Goal: Information Seeking & Learning: Learn about a topic

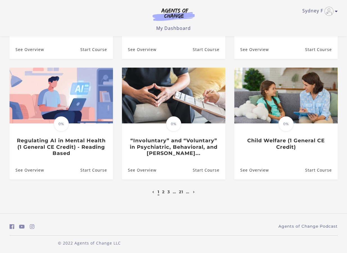
scroll to position [141, 0]
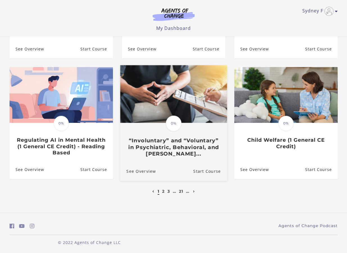
click at [174, 143] on h3 "“Involuntary” and “Voluntary” in Psychiatric, Behavioral, and Menta..." at bounding box center [173, 147] width 95 height 20
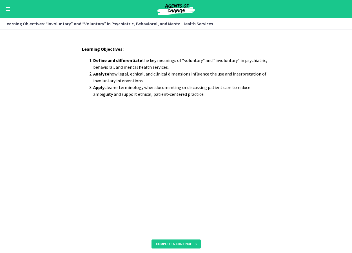
click at [10, 8] on button "Enable menu" at bounding box center [8, 9] width 7 height 7
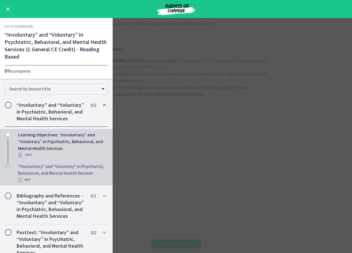
click at [53, 181] on div "“Involuntary” and “Voluntary” in Psychiatric, Behavioral, and Mental Health Ser…" at bounding box center [62, 173] width 88 height 20
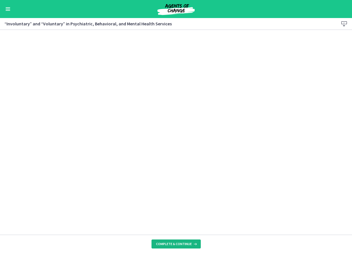
click at [176, 244] on span "Complete & continue" at bounding box center [174, 243] width 36 height 5
click at [164, 244] on span "Complete & continue" at bounding box center [174, 243] width 36 height 5
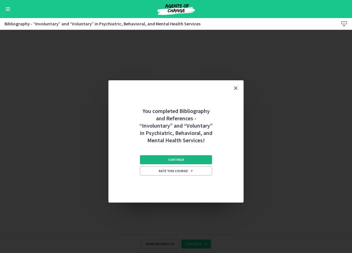
click at [179, 160] on span "Continue" at bounding box center [176, 159] width 16 height 5
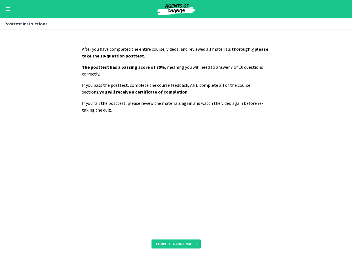
click at [8, 11] on button "Enable menu" at bounding box center [8, 9] width 7 height 7
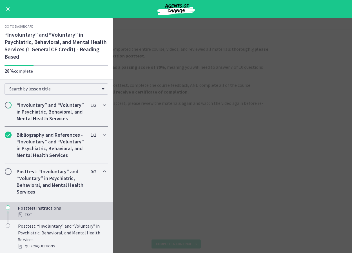
click at [28, 122] on h2 "“Involuntary” and “Voluntary” in Psychiatric, Behavioral, and Mental Health Ser…" at bounding box center [51, 112] width 69 height 20
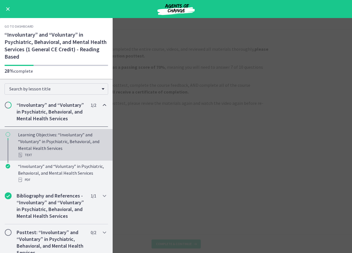
click at [33, 150] on div "Learning Objectives: “Involuntary” and “Voluntary” in Psychiatric, Behavioral, …" at bounding box center [62, 144] width 88 height 27
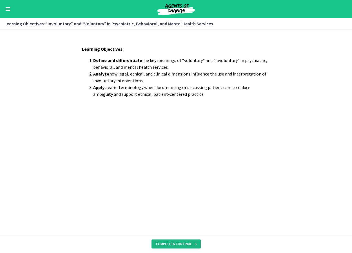
click at [162, 241] on button "Complete & continue" at bounding box center [175, 243] width 49 height 9
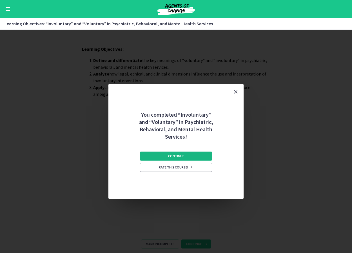
click at [175, 156] on span "Continue" at bounding box center [176, 156] width 16 height 5
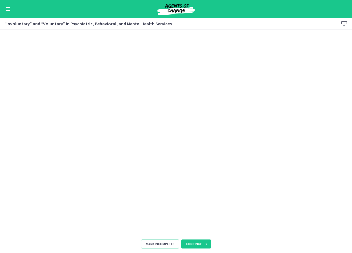
click at [6, 7] on button "Enable menu" at bounding box center [8, 9] width 7 height 7
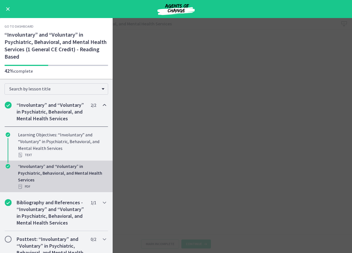
scroll to position [44, 0]
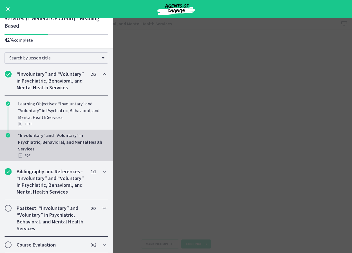
click at [42, 216] on h2 "Posttest: “Involuntary” and “Voluntary” in Psychiatric, Behavioral, and Mental …" at bounding box center [51, 218] width 69 height 27
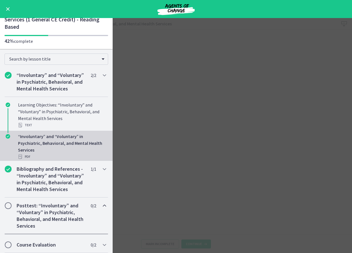
scroll to position [31, 0]
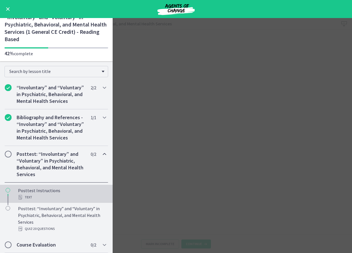
click at [47, 194] on div "Text" at bounding box center [62, 197] width 88 height 7
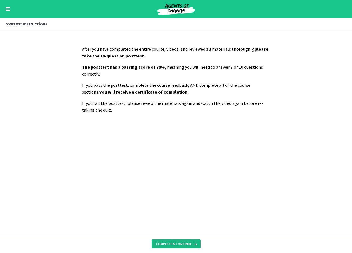
click at [170, 241] on button "Complete & continue" at bounding box center [175, 243] width 49 height 9
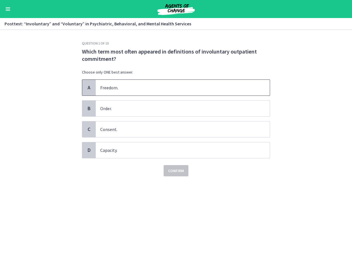
click at [118, 87] on span "Freedom." at bounding box center [183, 88] width 174 height 16
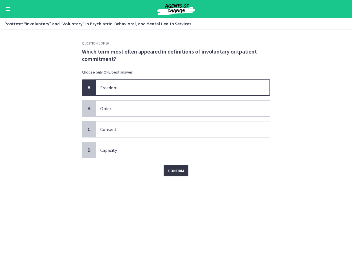
click at [174, 171] on span "Confirm" at bounding box center [176, 170] width 16 height 7
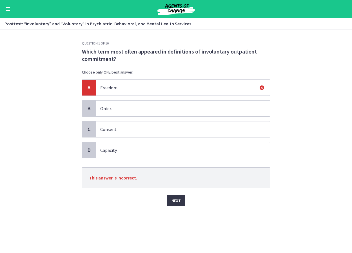
click at [176, 200] on span "Next" at bounding box center [175, 200] width 9 height 7
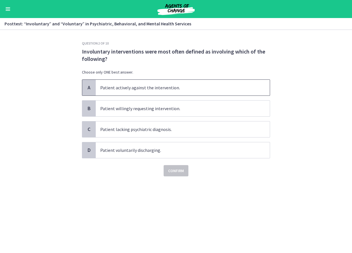
click at [148, 87] on span "Patient actively against the intervention." at bounding box center [183, 88] width 174 height 16
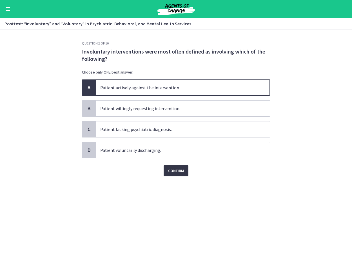
click at [172, 172] on span "Confirm" at bounding box center [176, 170] width 16 height 7
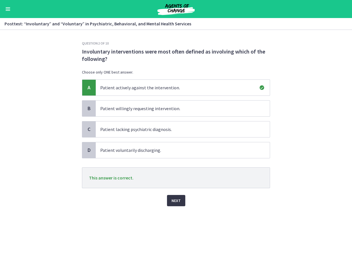
click at [174, 203] on span "Next" at bounding box center [175, 200] width 9 height 7
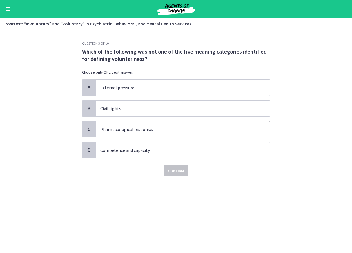
click at [137, 130] on span "Pharmacological response." at bounding box center [183, 129] width 174 height 16
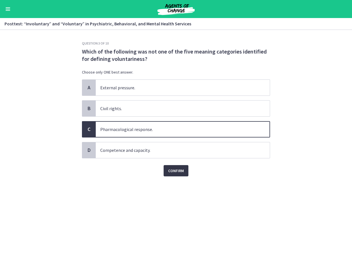
click at [169, 170] on span "Confirm" at bounding box center [176, 170] width 16 height 7
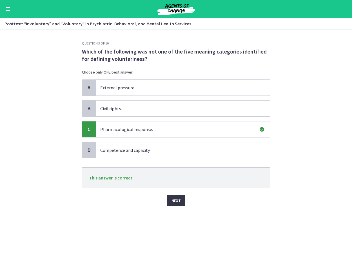
click at [181, 200] on button "Next" at bounding box center [176, 200] width 18 height 11
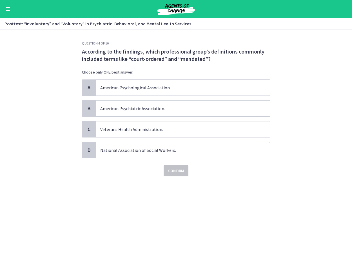
click at [121, 150] on span "National Association of Social Workers." at bounding box center [183, 150] width 174 height 16
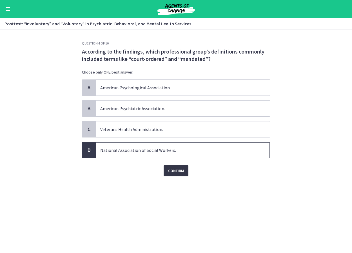
click at [183, 171] on span "Confirm" at bounding box center [176, 170] width 16 height 7
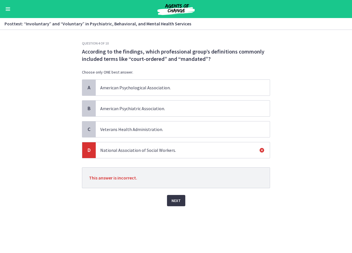
click at [177, 199] on span "Next" at bounding box center [175, 200] width 9 height 7
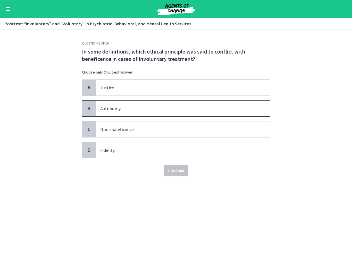
click at [120, 107] on span "Autonomy." at bounding box center [183, 108] width 174 height 16
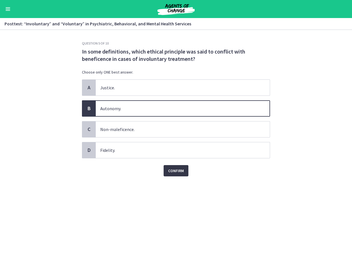
click at [173, 171] on span "Confirm" at bounding box center [176, 170] width 16 height 7
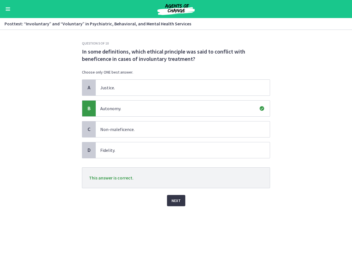
click at [181, 197] on button "Next" at bounding box center [176, 200] width 18 height 11
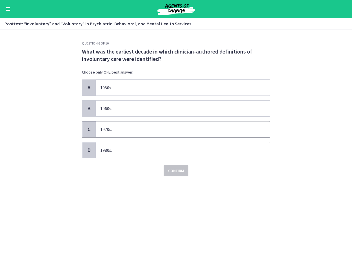
drag, startPoint x: 119, startPoint y: 131, endPoint x: 147, endPoint y: 149, distance: 33.6
click at [119, 129] on span "1970s." at bounding box center [183, 129] width 174 height 16
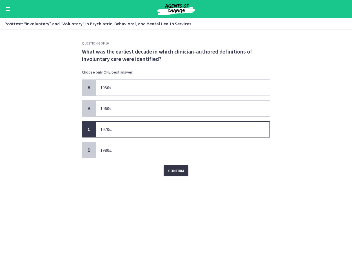
click at [170, 172] on span "Confirm" at bounding box center [176, 170] width 16 height 7
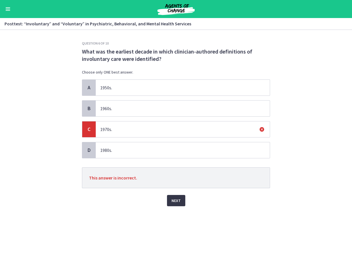
click at [177, 200] on span "Next" at bounding box center [175, 200] width 9 height 7
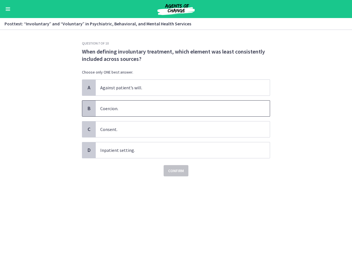
click at [132, 101] on span "Coercion." at bounding box center [183, 108] width 174 height 16
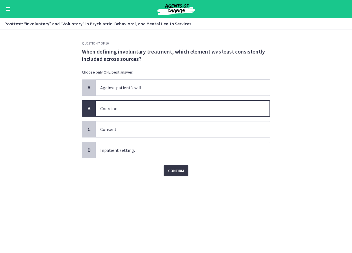
click at [174, 168] on span "Confirm" at bounding box center [176, 170] width 16 height 7
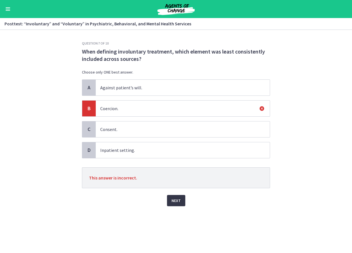
click at [175, 198] on span "Next" at bounding box center [175, 200] width 9 height 7
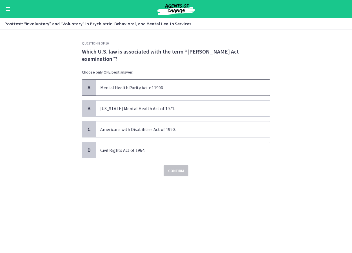
click at [143, 80] on span "Mental Health Parity Act of 1996." at bounding box center [183, 88] width 174 height 16
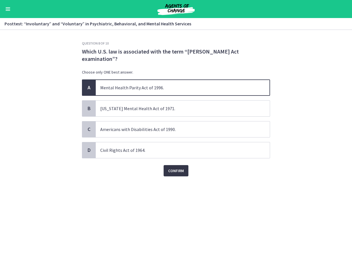
click at [182, 167] on span "Confirm" at bounding box center [176, 170] width 16 height 7
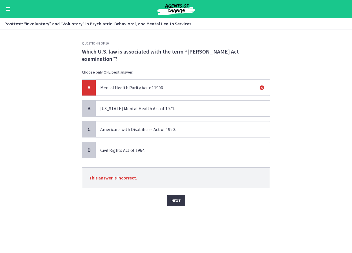
click at [180, 195] on button "Next" at bounding box center [176, 200] width 18 height 11
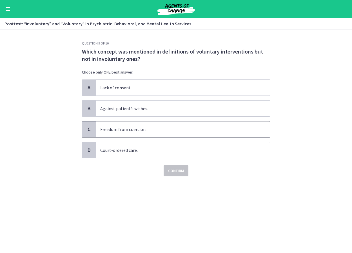
click at [122, 127] on span "Freedom from coercion." at bounding box center [183, 129] width 174 height 16
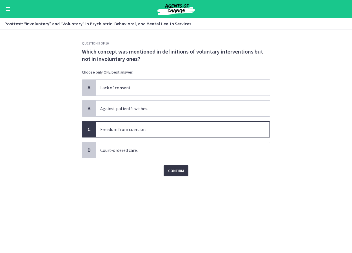
click at [182, 173] on span "Confirm" at bounding box center [176, 170] width 16 height 7
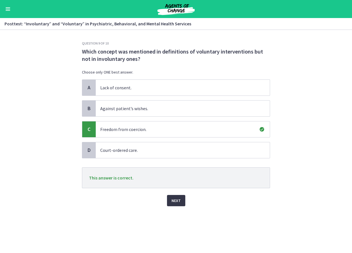
click at [180, 202] on button "Next" at bounding box center [176, 200] width 18 height 11
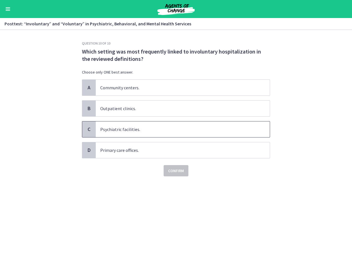
click at [125, 130] on span "Psychiatric facilities." at bounding box center [183, 129] width 174 height 16
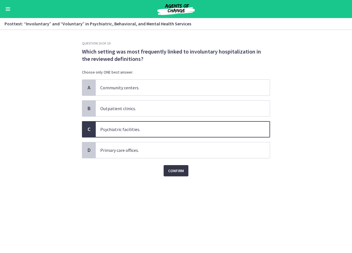
click at [180, 171] on span "Confirm" at bounding box center [176, 170] width 16 height 7
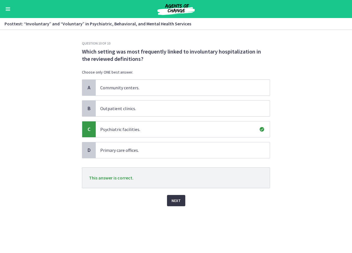
click at [178, 202] on span "Next" at bounding box center [175, 200] width 9 height 7
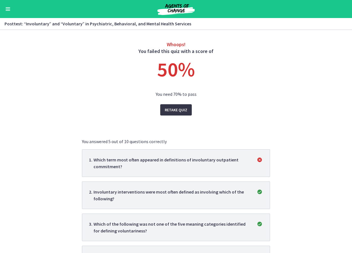
click at [176, 111] on span "Retake Quiz" at bounding box center [176, 109] width 23 height 7
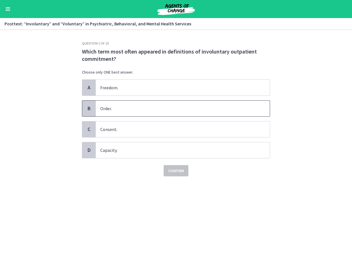
click at [120, 109] on span "Order." at bounding box center [183, 108] width 174 height 16
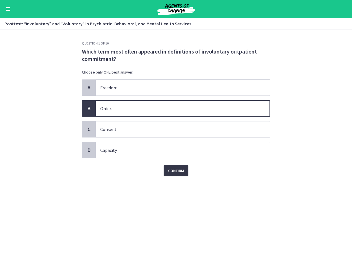
click at [172, 168] on span "Confirm" at bounding box center [176, 170] width 16 height 7
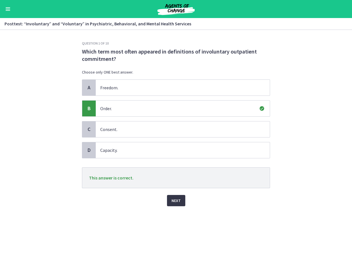
click at [178, 197] on span "Next" at bounding box center [175, 200] width 9 height 7
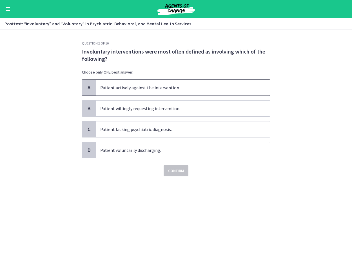
click at [163, 89] on span "Patient actively against the intervention." at bounding box center [183, 88] width 174 height 16
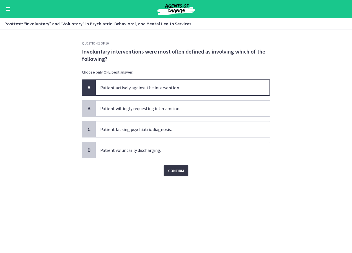
click at [180, 172] on span "Confirm" at bounding box center [176, 170] width 16 height 7
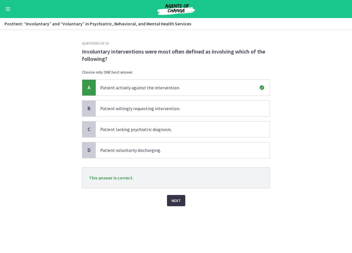
click at [177, 197] on span "Next" at bounding box center [175, 200] width 9 height 7
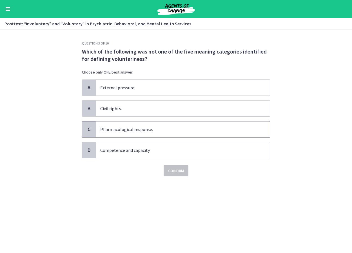
click at [129, 129] on span "Pharmacological response." at bounding box center [183, 129] width 174 height 16
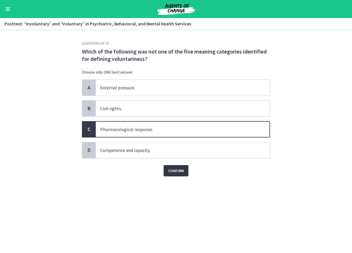
click at [169, 167] on span "Confirm" at bounding box center [176, 170] width 16 height 7
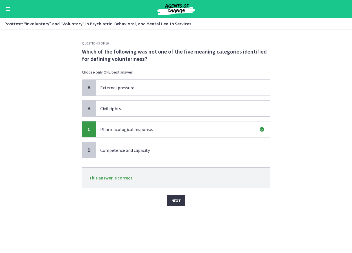
click at [171, 198] on button "Next" at bounding box center [176, 200] width 18 height 11
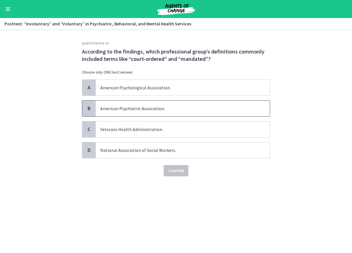
click at [150, 103] on span "American Psychiatric Association." at bounding box center [183, 108] width 174 height 16
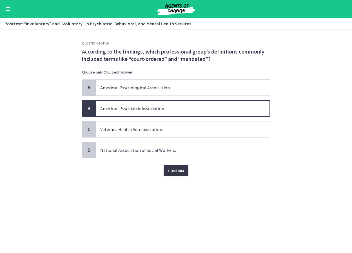
click at [176, 169] on span "Confirm" at bounding box center [176, 170] width 16 height 7
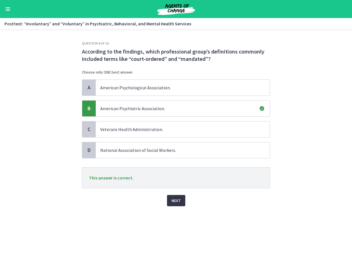
click at [173, 198] on span "Next" at bounding box center [175, 200] width 9 height 7
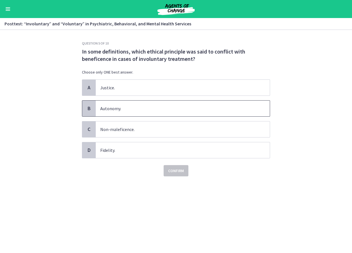
click at [126, 105] on span "Autonomy." at bounding box center [183, 108] width 174 height 16
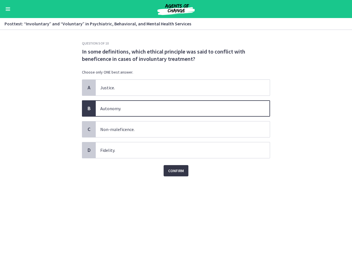
click at [178, 170] on span "Confirm" at bounding box center [176, 170] width 16 height 7
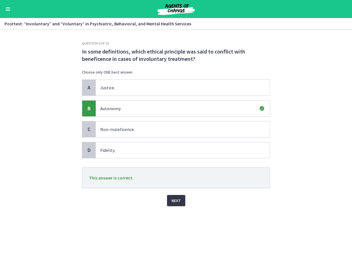
click at [177, 199] on span "Next" at bounding box center [175, 200] width 9 height 7
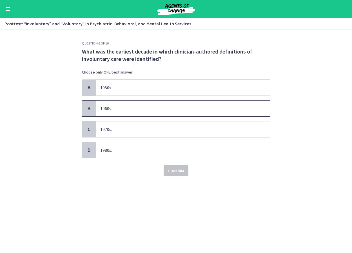
click at [119, 106] on span "1960s." at bounding box center [183, 108] width 174 height 16
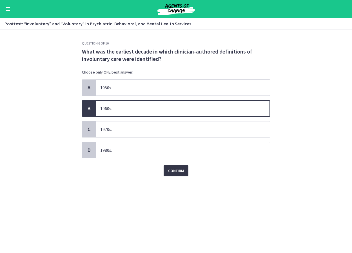
click at [176, 173] on span "Confirm" at bounding box center [176, 170] width 16 height 7
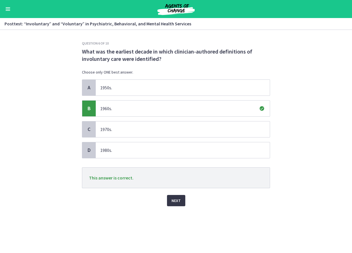
click at [177, 201] on span "Next" at bounding box center [175, 200] width 9 height 7
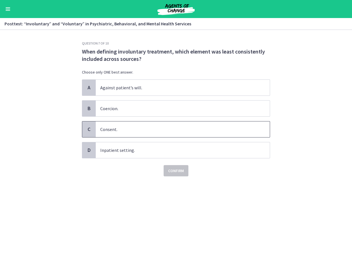
click at [116, 128] on span "Consent." at bounding box center [183, 129] width 174 height 16
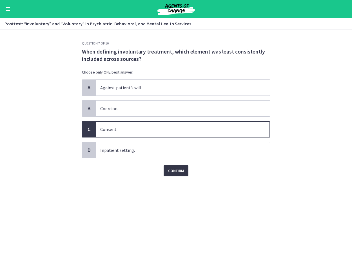
click at [170, 169] on span "Confirm" at bounding box center [176, 170] width 16 height 7
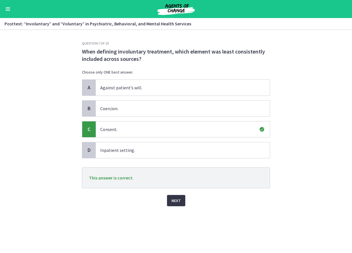
click at [173, 201] on span "Next" at bounding box center [175, 200] width 9 height 7
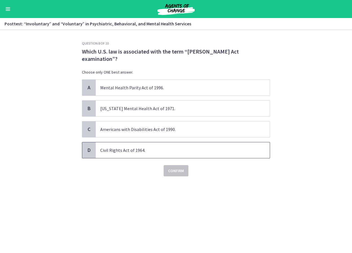
click at [158, 143] on span "Civil Rights Act of 1964." at bounding box center [183, 150] width 174 height 16
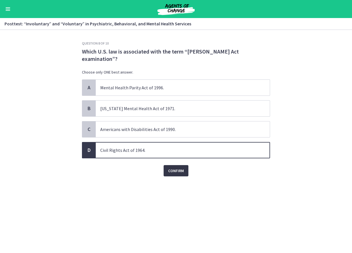
click at [171, 167] on span "Confirm" at bounding box center [176, 170] width 16 height 7
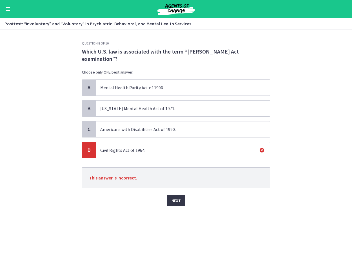
click at [179, 197] on span "Next" at bounding box center [175, 200] width 9 height 7
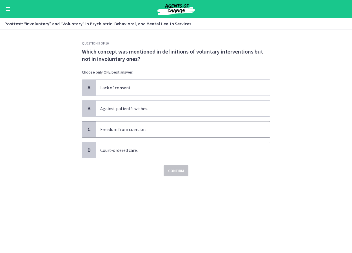
click at [130, 130] on span "Freedom from coercion." at bounding box center [183, 129] width 174 height 16
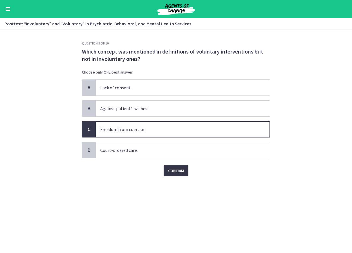
click at [174, 169] on span "Confirm" at bounding box center [176, 170] width 16 height 7
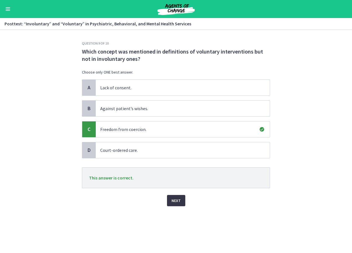
click at [178, 197] on button "Next" at bounding box center [176, 200] width 18 height 11
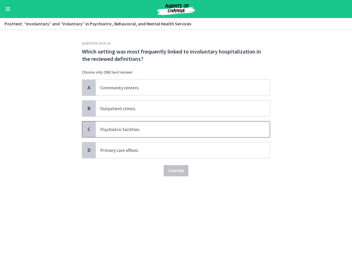
click at [147, 129] on span "Psychiatric facilities." at bounding box center [183, 129] width 174 height 16
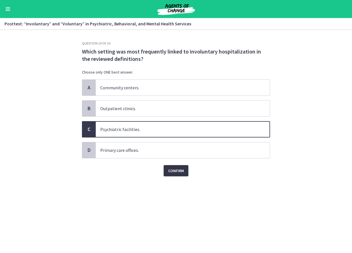
click at [172, 169] on span "Confirm" at bounding box center [176, 170] width 16 height 7
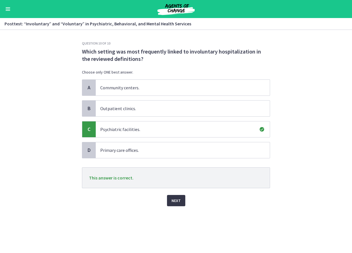
click at [172, 200] on span "Next" at bounding box center [175, 200] width 9 height 7
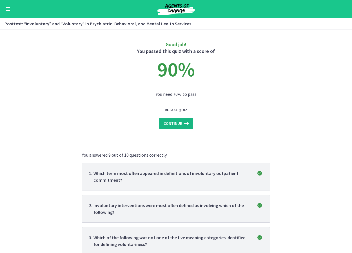
click at [172, 125] on span "Continue" at bounding box center [172, 123] width 18 height 7
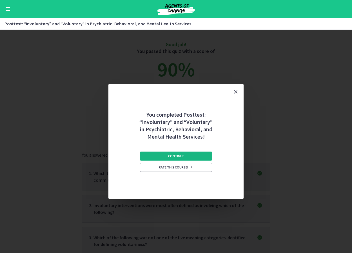
click at [173, 155] on span "Continue" at bounding box center [176, 156] width 16 height 5
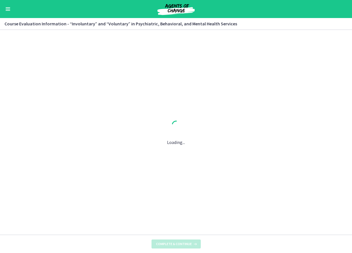
scroll to position [31, 0]
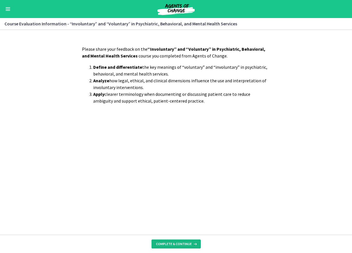
click at [181, 243] on span "Complete & continue" at bounding box center [174, 243] width 36 height 5
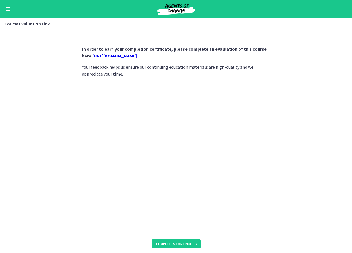
click at [128, 57] on link "https://forms.gle/bw5t2zVVg1qk6uco9" at bounding box center [114, 56] width 44 height 6
click at [180, 244] on span "Complete & continue" at bounding box center [174, 243] width 36 height 5
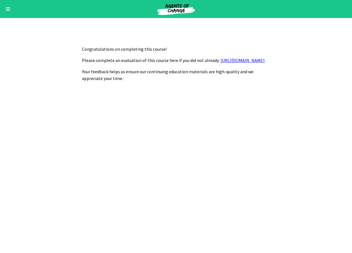
click at [6, 12] on button "Enable menu" at bounding box center [8, 9] width 7 height 7
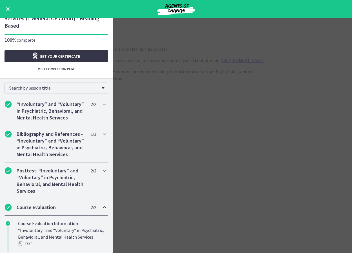
click at [46, 53] on span "Get your certificate" at bounding box center [60, 56] width 40 height 7
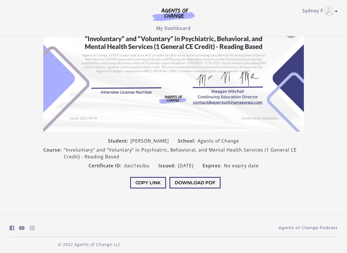
scroll to position [69, 0]
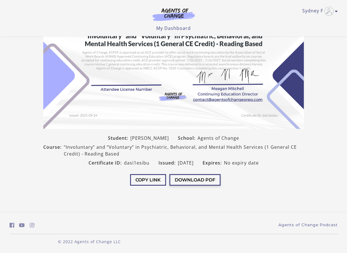
click at [187, 179] on button "Download PDF" at bounding box center [195, 180] width 51 height 12
